Goal: Task Accomplishment & Management: Manage account settings

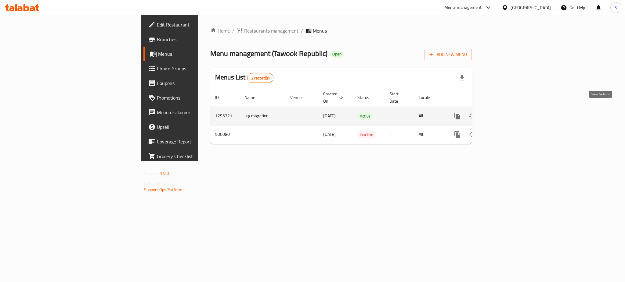
click at [505, 113] on icon "enhanced table" at bounding box center [501, 116] width 7 height 7
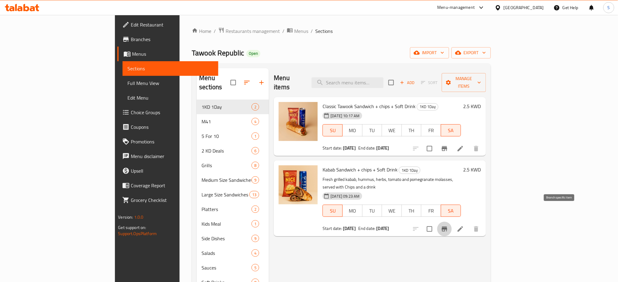
click at [448, 226] on icon "Branch-specific-item" at bounding box center [444, 229] width 7 height 7
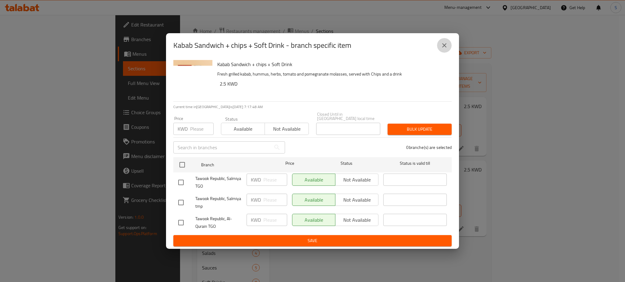
click at [445, 47] on icon "close" at bounding box center [444, 45] width 4 height 4
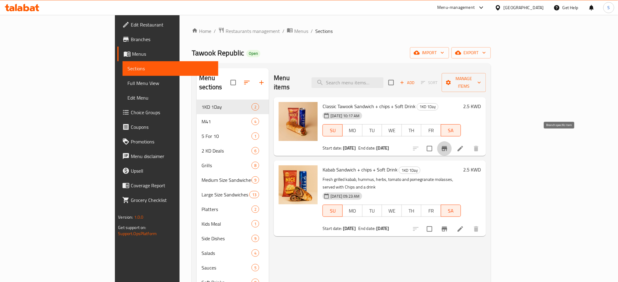
click at [447, 146] on icon "Branch-specific-item" at bounding box center [444, 148] width 5 height 5
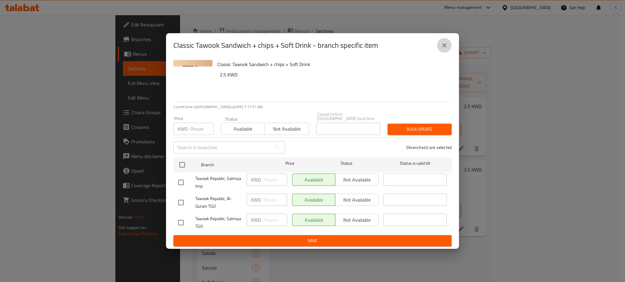
click at [445, 47] on icon "close" at bounding box center [443, 45] width 7 height 7
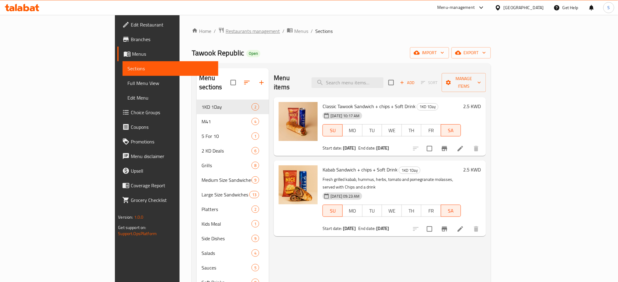
click at [226, 32] on span "Restaurants management" at bounding box center [253, 30] width 54 height 7
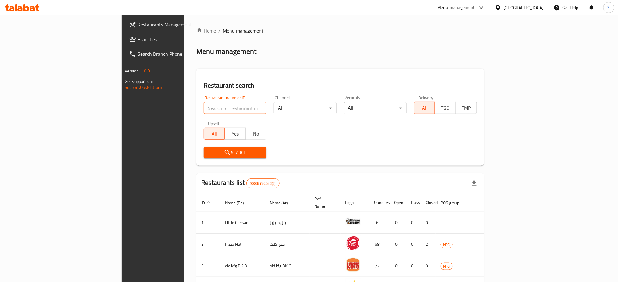
click at [204, 109] on input "search" at bounding box center [235, 108] width 63 height 12
type input "numberc"
click button "Search" at bounding box center [235, 152] width 63 height 11
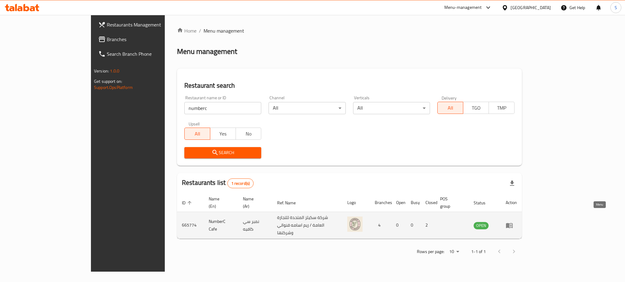
click at [512, 225] on icon "enhanced table" at bounding box center [510, 226] width 2 height 2
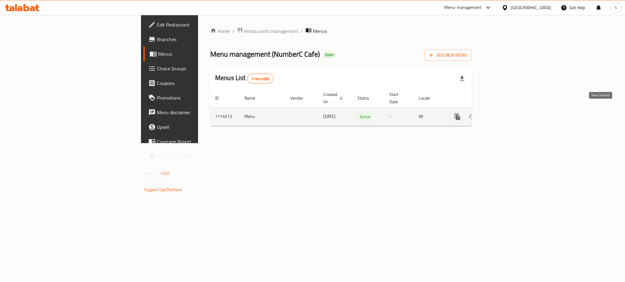
click at [505, 113] on icon "enhanced table" at bounding box center [501, 116] width 7 height 7
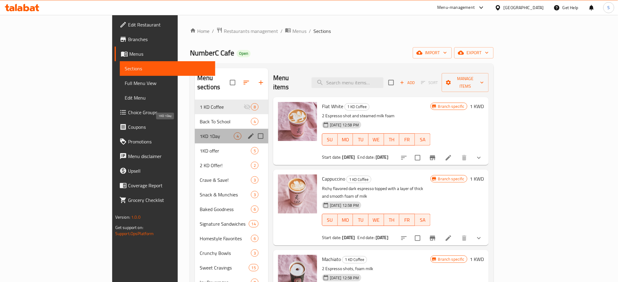
click at [200, 133] on span "1KD 1Day" at bounding box center [217, 136] width 34 height 7
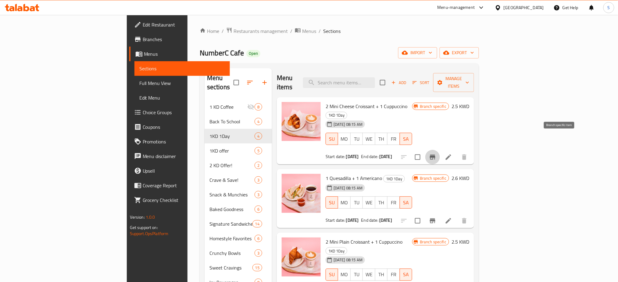
click at [436, 155] on icon "Branch-specific-item" at bounding box center [432, 157] width 5 height 5
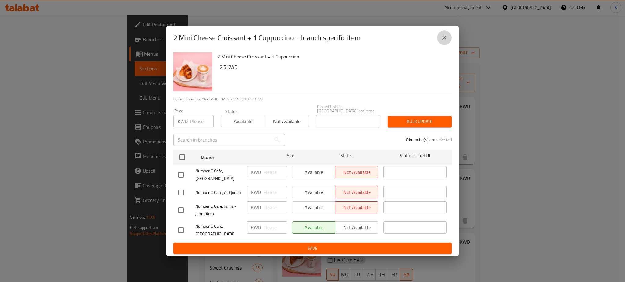
click at [445, 40] on icon "close" at bounding box center [444, 38] width 4 height 4
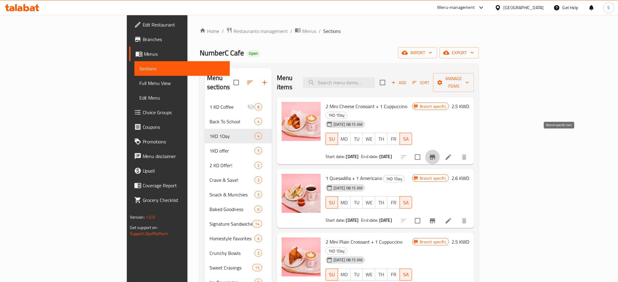
click at [436, 155] on icon "Branch-specific-item" at bounding box center [432, 157] width 5 height 5
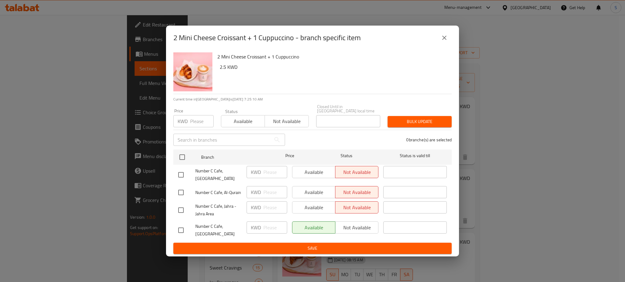
click at [181, 210] on input "checkbox" at bounding box center [180, 210] width 13 height 13
checkbox input "true"
click at [256, 122] on span "Available" at bounding box center [243, 121] width 39 height 9
click at [418, 121] on span "Bulk update" at bounding box center [419, 122] width 54 height 8
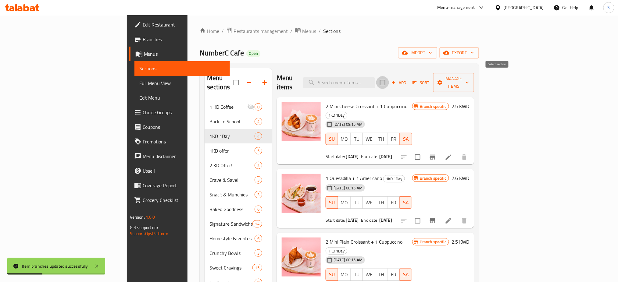
click at [389, 77] on input "checkbox" at bounding box center [382, 82] width 13 height 13
checkbox input "true"
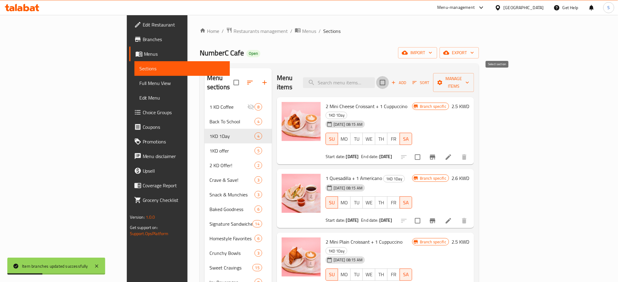
checkbox input "true"
click at [471, 80] on icon "button" at bounding box center [468, 83] width 6 height 6
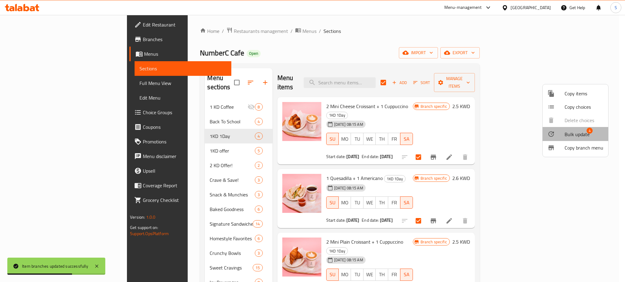
click at [581, 136] on span "Bulk update" at bounding box center [576, 134] width 25 height 7
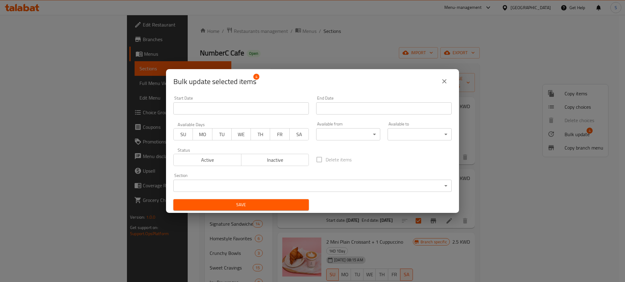
click at [446, 81] on icon "close" at bounding box center [443, 81] width 7 height 7
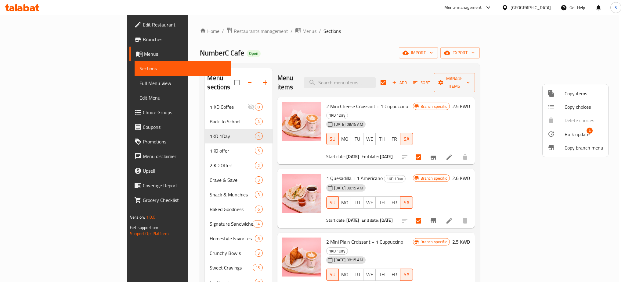
click at [508, 150] on div at bounding box center [312, 141] width 625 height 282
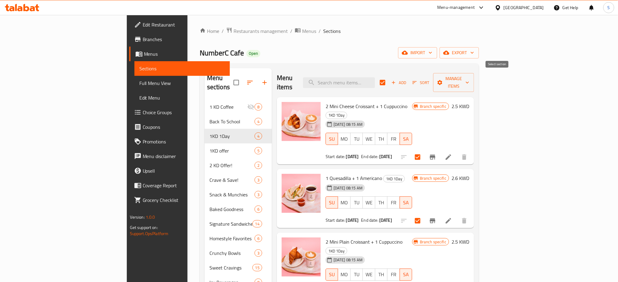
click at [389, 76] on input "checkbox" at bounding box center [382, 82] width 13 height 13
checkbox input "false"
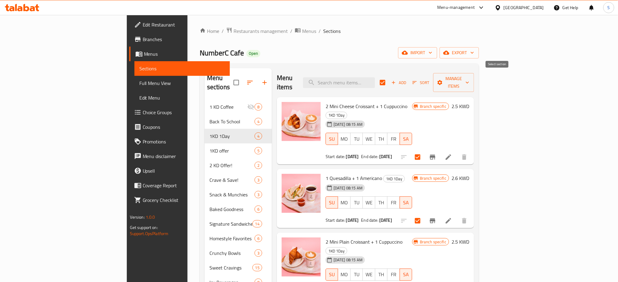
checkbox input "false"
click at [437, 154] on icon "Branch-specific-item" at bounding box center [432, 157] width 7 height 7
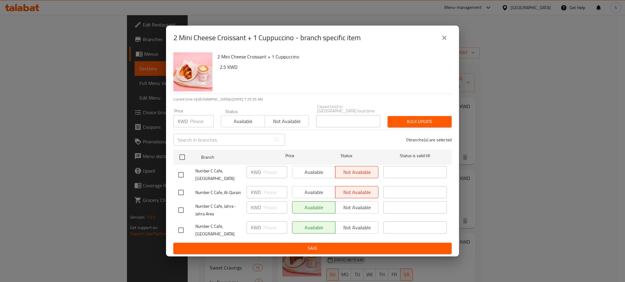
click at [179, 224] on input "checkbox" at bounding box center [180, 230] width 13 height 13
checkbox input "true"
click at [430, 121] on span "Bulk update" at bounding box center [419, 122] width 54 height 8
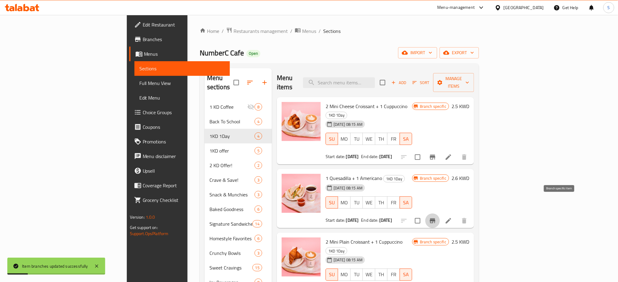
click at [437, 217] on icon "Branch-specific-item" at bounding box center [432, 220] width 7 height 7
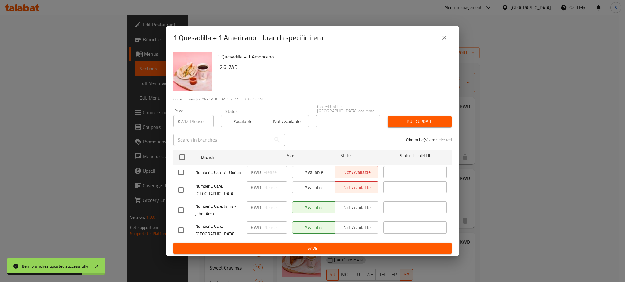
drag, startPoint x: 180, startPoint y: 226, endPoint x: 201, endPoint y: 228, distance: 20.8
click at [181, 226] on input "checkbox" at bounding box center [180, 230] width 13 height 13
checkbox input "true"
click at [360, 232] on span "Not available" at bounding box center [357, 228] width 38 height 9
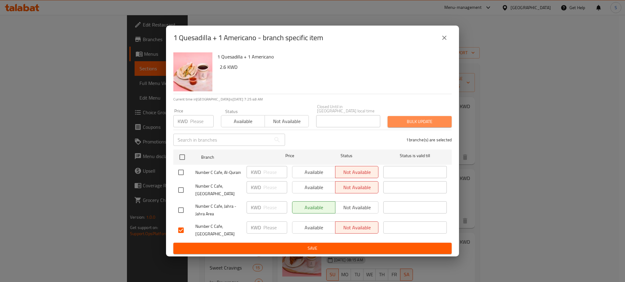
click at [431, 120] on span "Bulk update" at bounding box center [419, 122] width 54 height 8
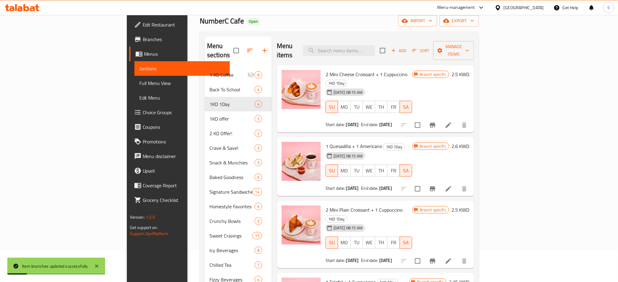
scroll to position [41, 0]
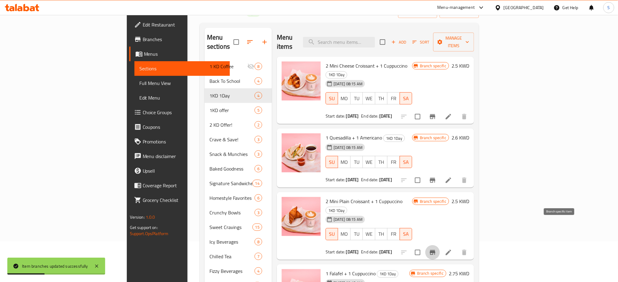
click at [437, 249] on icon "Branch-specific-item" at bounding box center [432, 252] width 7 height 7
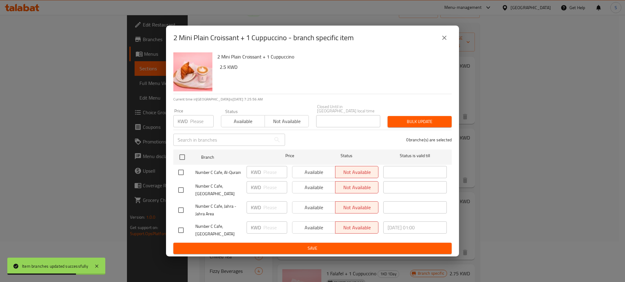
click at [181, 209] on input "checkbox" at bounding box center [180, 210] width 13 height 13
checkbox input "true"
click at [312, 209] on span "Available" at bounding box center [314, 207] width 38 height 9
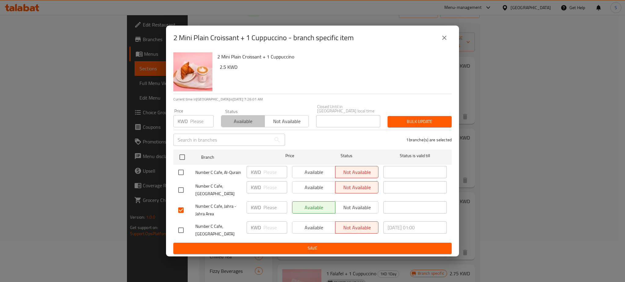
click at [245, 123] on span "Available" at bounding box center [243, 121] width 39 height 9
click at [430, 120] on span "Bulk update" at bounding box center [419, 122] width 54 height 8
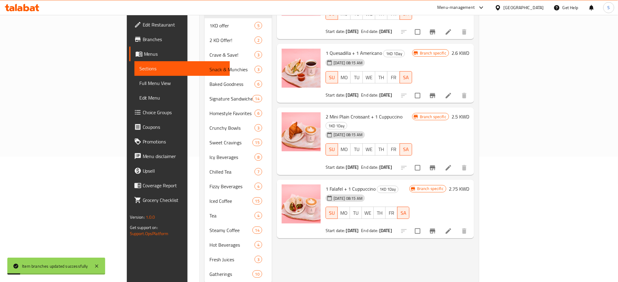
scroll to position [135, 0]
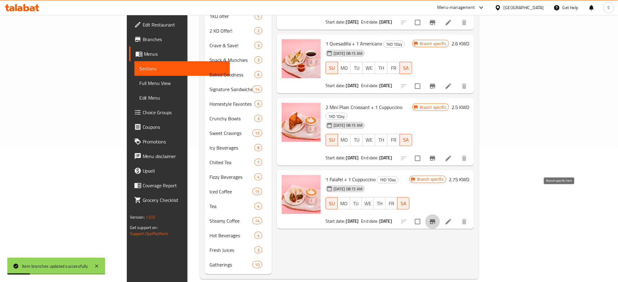
click at [436, 220] on icon "Branch-specific-item" at bounding box center [432, 222] width 5 height 5
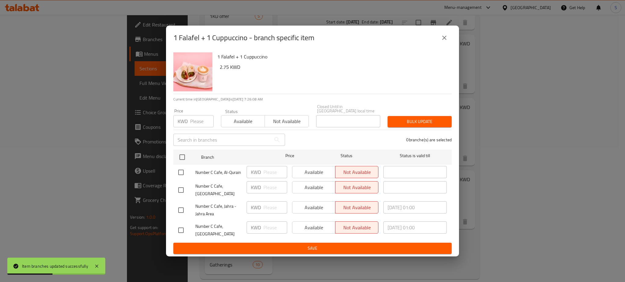
click at [180, 207] on input "checkbox" at bounding box center [180, 210] width 13 height 13
checkbox input "true"
drag, startPoint x: 250, startPoint y: 123, endPoint x: 424, endPoint y: 109, distance: 174.8
click at [267, 120] on div "Available Not available" at bounding box center [265, 118] width 88 height 18
click at [422, 120] on span "Bulk update" at bounding box center [419, 122] width 54 height 8
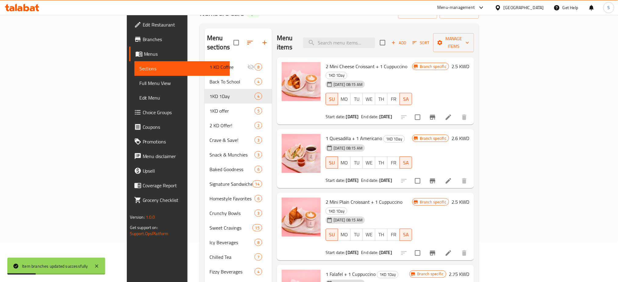
scroll to position [0, 0]
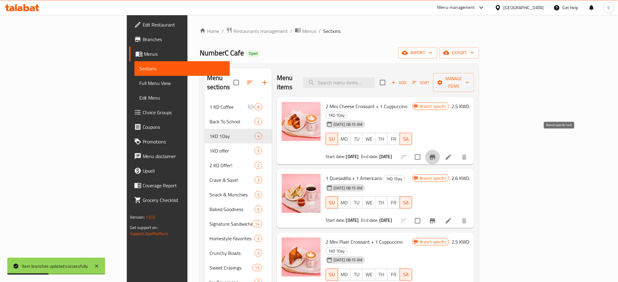
click at [436, 155] on icon "Branch-specific-item" at bounding box center [432, 157] width 5 height 5
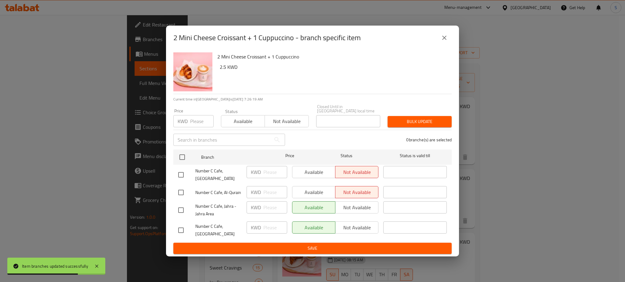
click at [445, 40] on icon "close" at bounding box center [444, 38] width 4 height 4
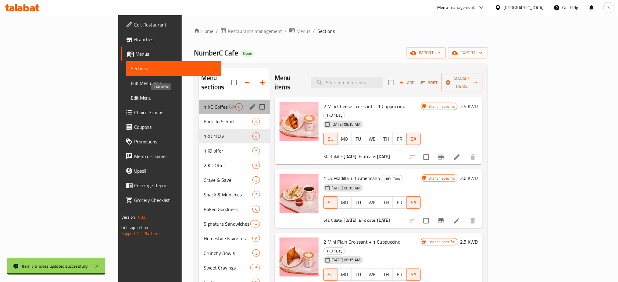
click at [204, 103] on span "1 KD Coffee" at bounding box center [216, 106] width 24 height 7
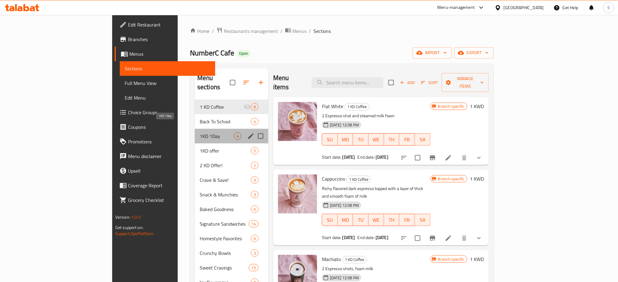
click at [200, 133] on span "1KD 1Day" at bounding box center [217, 136] width 34 height 7
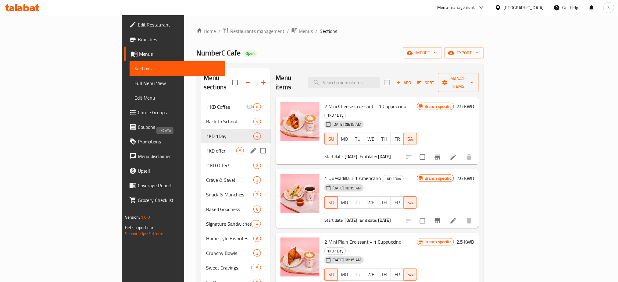
click at [206, 147] on span "1KD offer" at bounding box center [221, 150] width 30 height 7
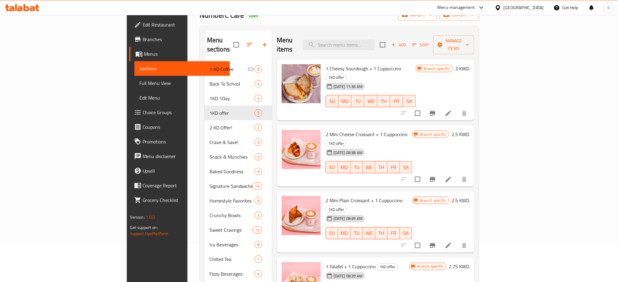
scroll to position [13, 0]
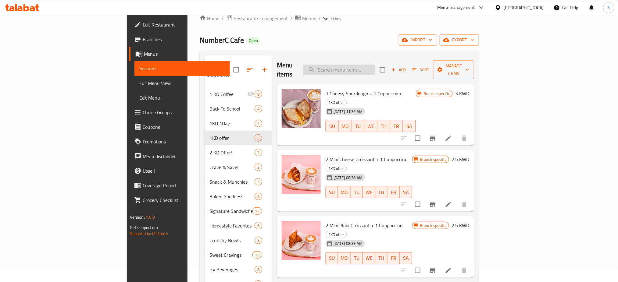
click at [375, 67] on input "search" at bounding box center [339, 70] width 72 height 11
paste input "2 Mini Cheese Croissant + 1 Cuppuccino"
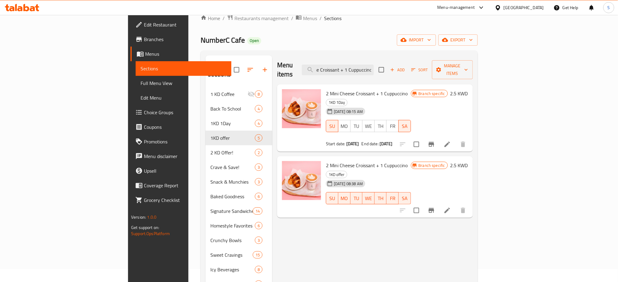
type input "2 Mini Cheese Croissant + 1 Cuppuccino"
click at [465, 216] on div "Menu items 2 Mini Cheese Croissant + 1 Cuppuccino Add Sort Manage items 2 Mini …" at bounding box center [372, 226] width 201 height 341
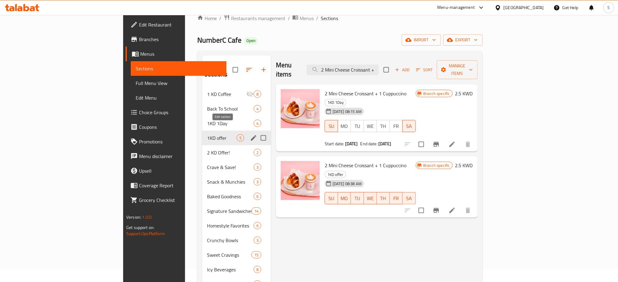
click at [250, 135] on icon "edit" at bounding box center [253, 138] width 7 height 7
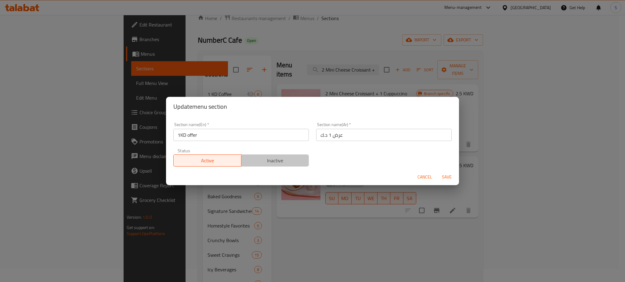
click at [288, 160] on span "Inactive" at bounding box center [275, 160] width 63 height 9
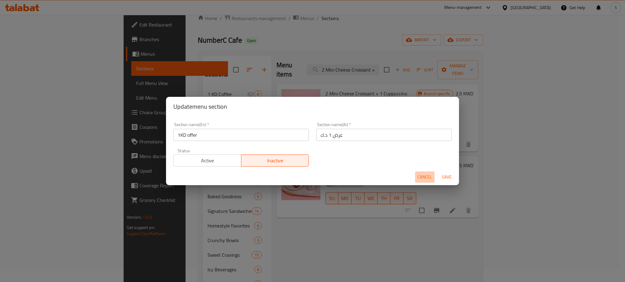
click at [425, 178] on span "Cancel" at bounding box center [424, 178] width 15 height 8
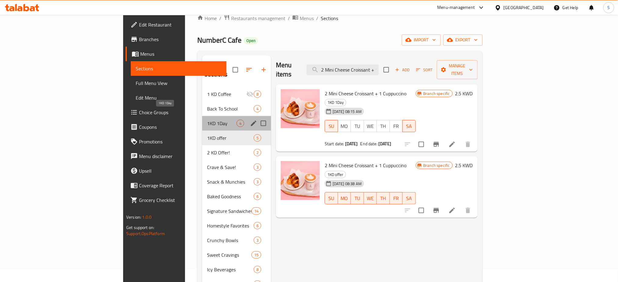
click at [207, 120] on span "1KD 1Day" at bounding box center [222, 123] width 30 height 7
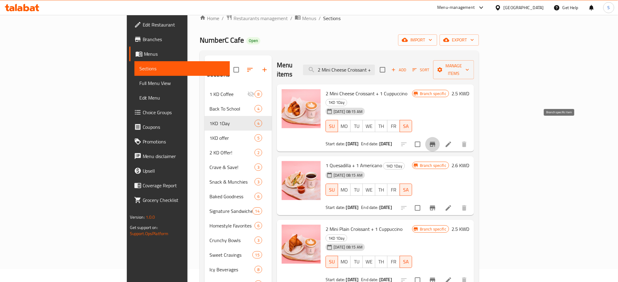
click at [436, 142] on icon "Branch-specific-item" at bounding box center [432, 144] width 5 height 5
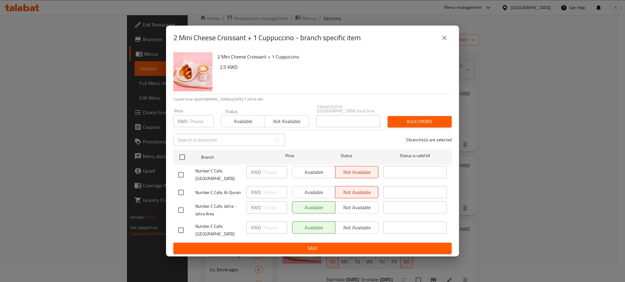
click at [181, 231] on input "checkbox" at bounding box center [180, 230] width 13 height 13
checkbox input "true"
click at [359, 231] on span "Not available" at bounding box center [357, 228] width 38 height 9
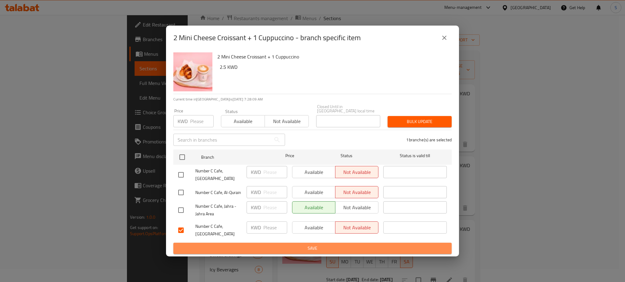
click at [393, 245] on span "Save" at bounding box center [312, 249] width 268 height 8
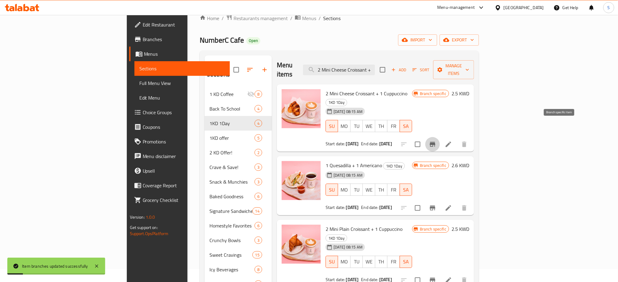
click at [437, 141] on icon "Branch-specific-item" at bounding box center [432, 144] width 7 height 7
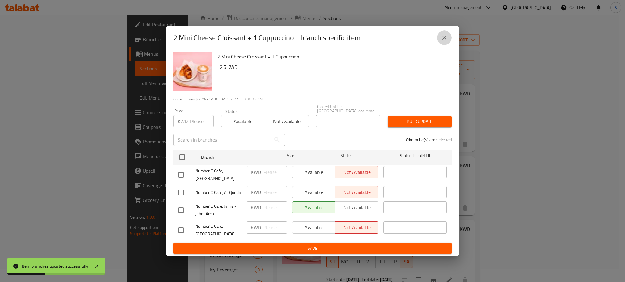
click at [441, 41] on icon "close" at bounding box center [443, 37] width 7 height 7
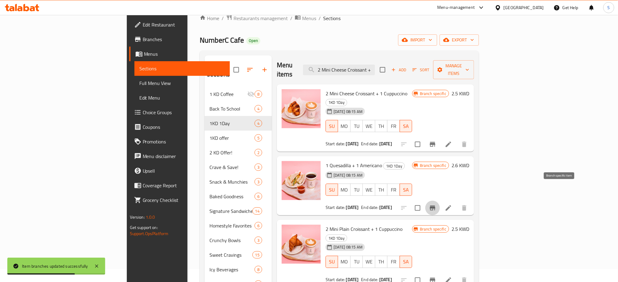
click at [440, 201] on button "Branch-specific-item" at bounding box center [433, 208] width 15 height 15
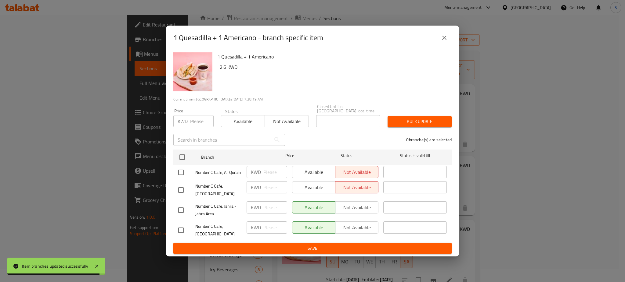
click at [182, 228] on input "checkbox" at bounding box center [180, 230] width 13 height 13
checkbox input "true"
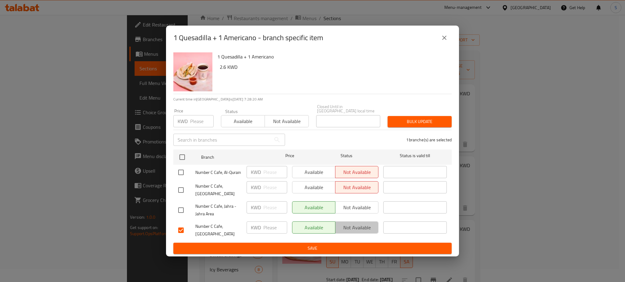
click at [367, 229] on span "Not available" at bounding box center [357, 228] width 38 height 9
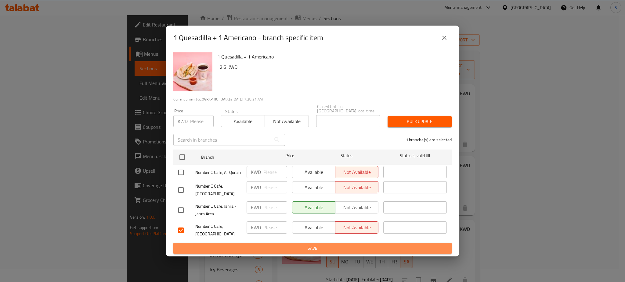
click at [385, 245] on span "Save" at bounding box center [312, 249] width 268 height 8
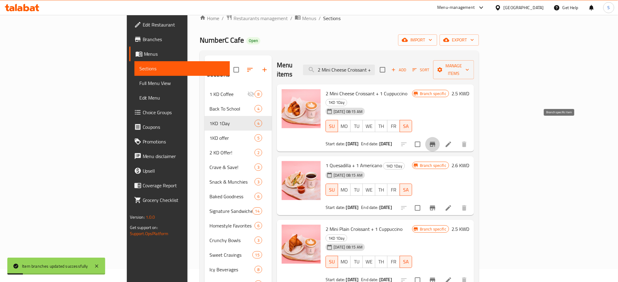
click at [437, 141] on icon "Branch-specific-item" at bounding box center [432, 144] width 7 height 7
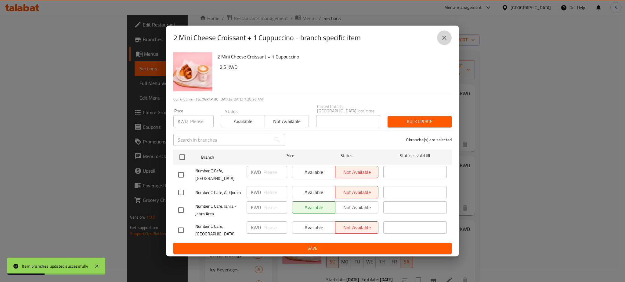
click at [444, 41] on icon "close" at bounding box center [443, 37] width 7 height 7
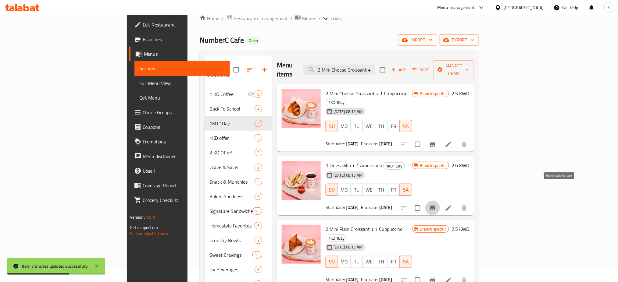
click at [437, 205] on icon "Branch-specific-item" at bounding box center [432, 208] width 7 height 7
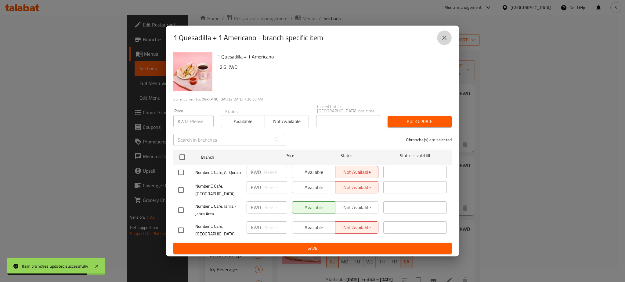
click at [445, 41] on icon "close" at bounding box center [443, 37] width 7 height 7
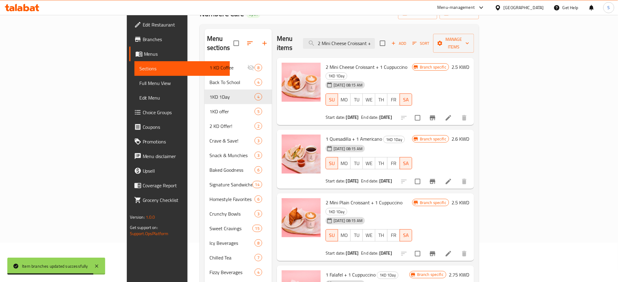
scroll to position [54, 0]
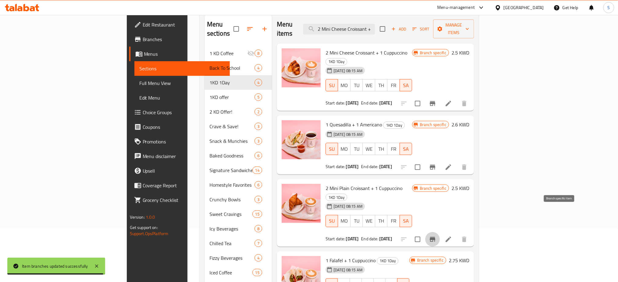
click at [436, 237] on icon "Branch-specific-item" at bounding box center [432, 239] width 5 height 5
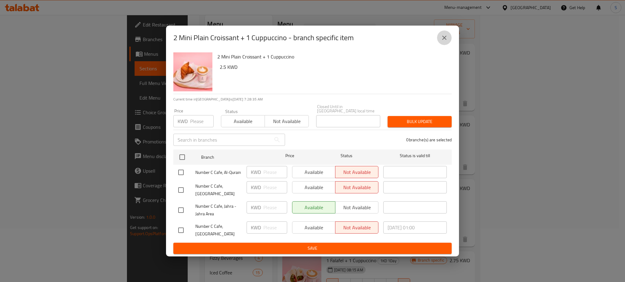
click at [444, 41] on icon "close" at bounding box center [443, 37] width 7 height 7
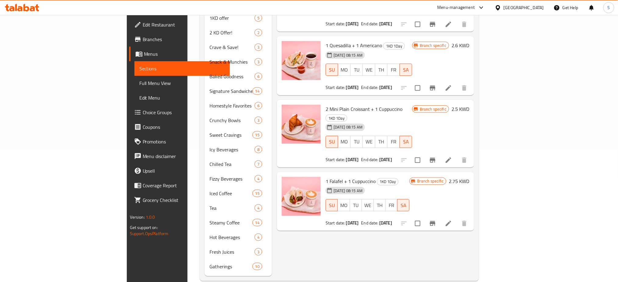
scroll to position [135, 0]
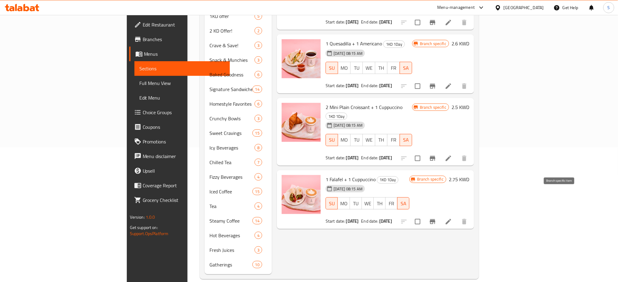
click at [436, 220] on icon "Branch-specific-item" at bounding box center [432, 222] width 5 height 5
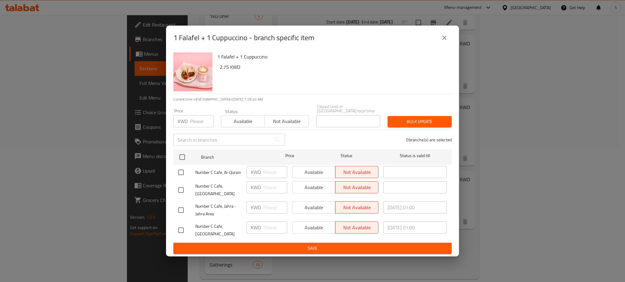
click at [176, 208] on input "checkbox" at bounding box center [180, 210] width 13 height 13
checkbox input "true"
click at [252, 119] on span "Available" at bounding box center [243, 121] width 39 height 9
click at [420, 120] on span "Bulk update" at bounding box center [419, 122] width 54 height 8
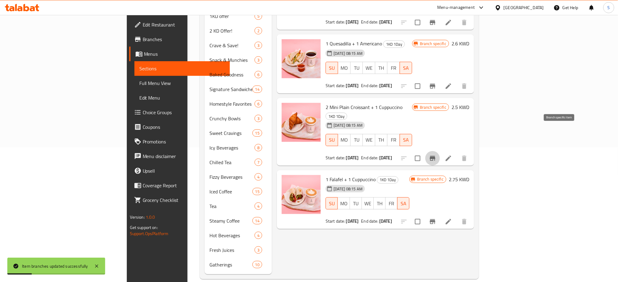
click at [436, 156] on icon "Branch-specific-item" at bounding box center [432, 158] width 5 height 5
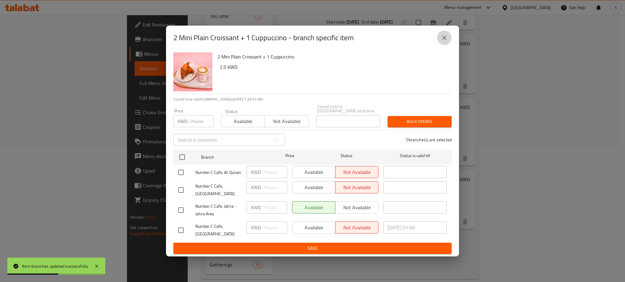
click at [443, 40] on icon "close" at bounding box center [444, 38] width 4 height 4
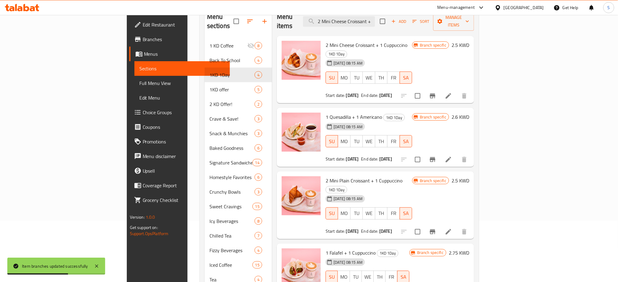
scroll to position [0, 0]
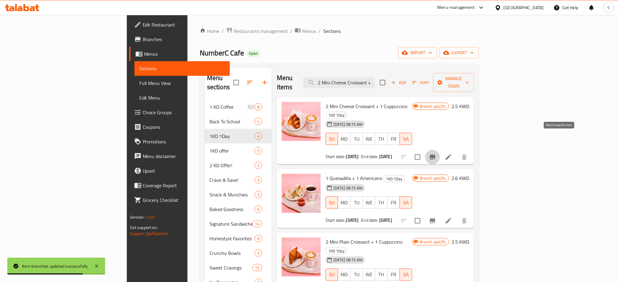
click at [437, 154] on icon "Branch-specific-item" at bounding box center [432, 157] width 7 height 7
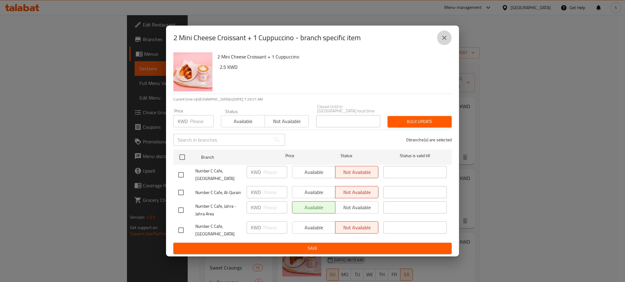
click at [443, 40] on icon "close" at bounding box center [444, 38] width 4 height 4
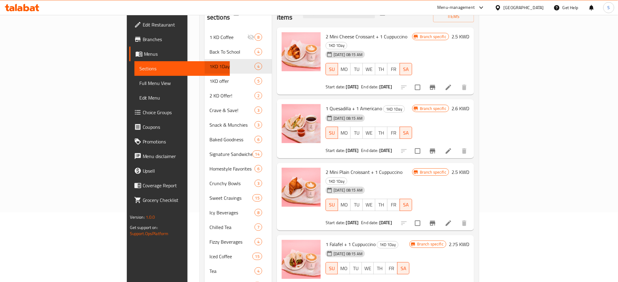
scroll to position [135, 0]
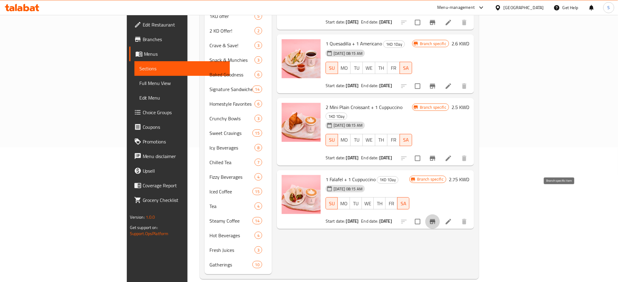
click at [436, 220] on icon "Branch-specific-item" at bounding box center [432, 222] width 5 height 5
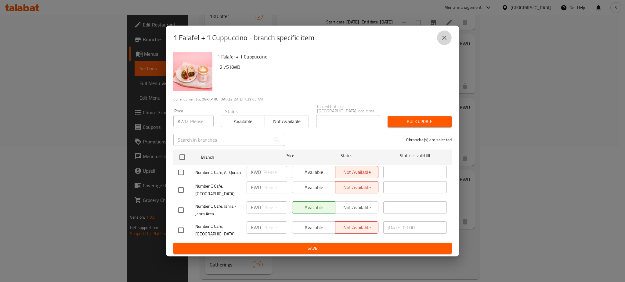
click at [444, 41] on icon "close" at bounding box center [443, 37] width 7 height 7
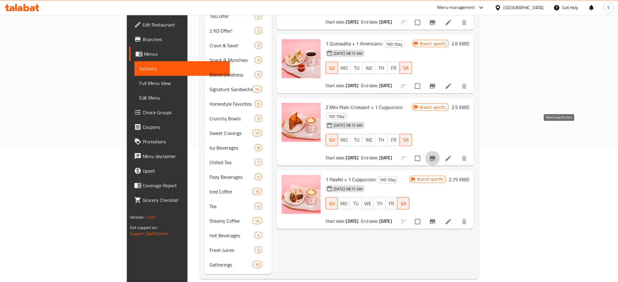
click at [436, 156] on icon "Branch-specific-item" at bounding box center [432, 158] width 5 height 5
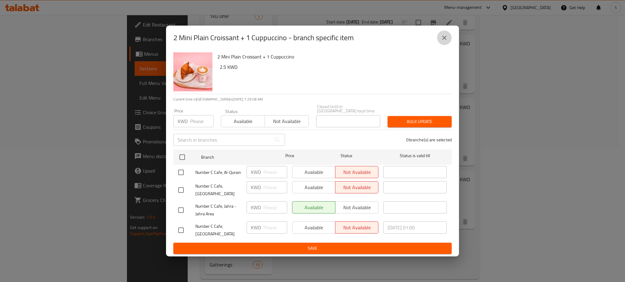
click at [442, 37] on button "close" at bounding box center [444, 38] width 15 height 15
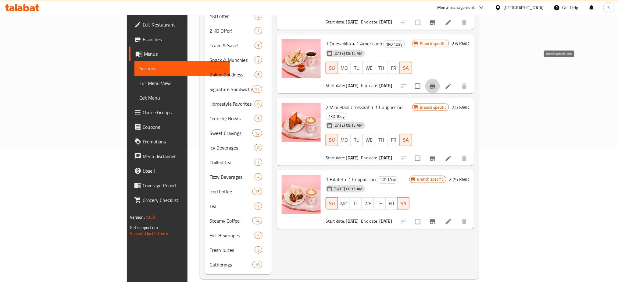
click at [437, 83] on icon "Branch-specific-item" at bounding box center [432, 86] width 7 height 7
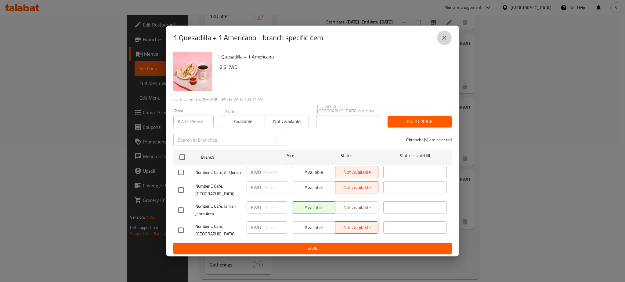
click at [445, 40] on icon "close" at bounding box center [444, 38] width 4 height 4
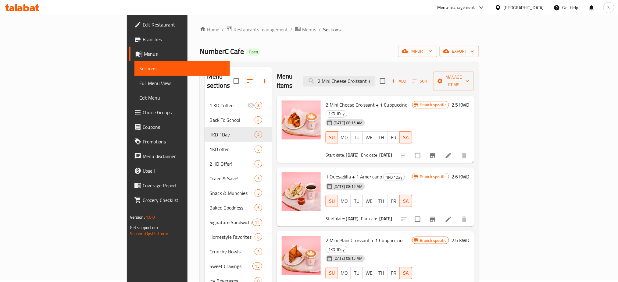
scroll to position [0, 0]
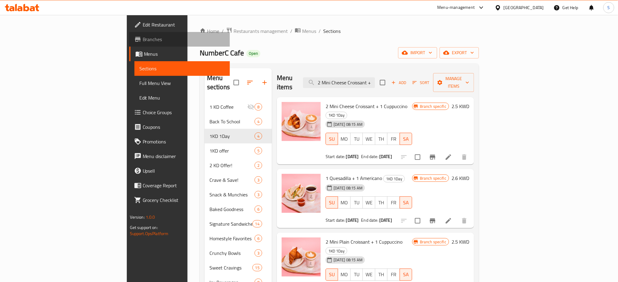
click at [143, 39] on span "Branches" at bounding box center [184, 39] width 83 height 7
